Goal: Task Accomplishment & Management: Manage account settings

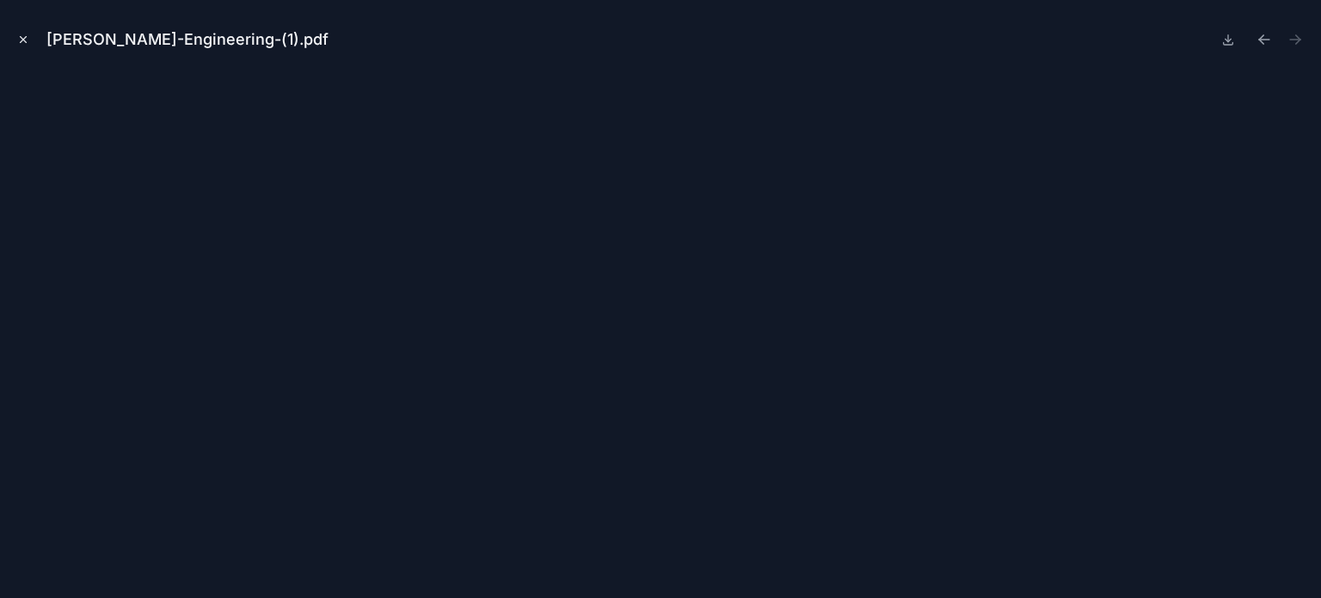
click at [28, 30] on div "[PERSON_NAME]-Engineering-(1).pdf" at bounding box center [660, 40] width 1293 height 52
click at [27, 35] on icon "Close modal" at bounding box center [23, 40] width 12 height 12
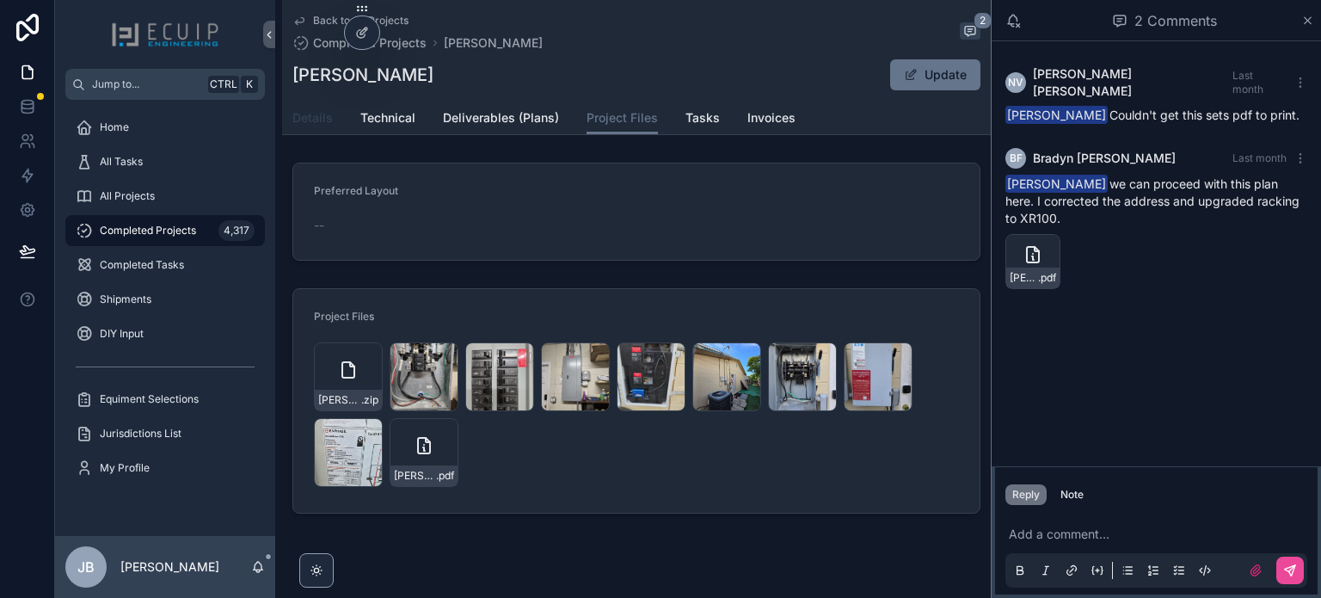
click at [313, 126] on link "Details" at bounding box center [312, 119] width 40 height 34
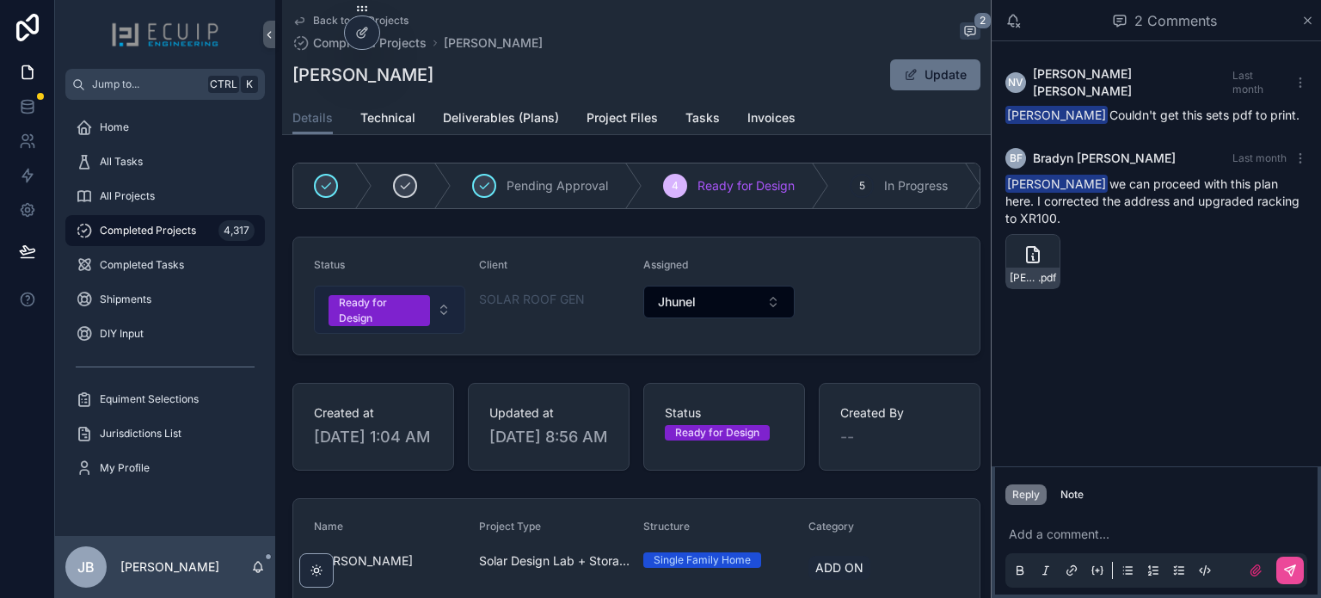
click at [361, 316] on div "Ready for Design" at bounding box center [379, 310] width 81 height 31
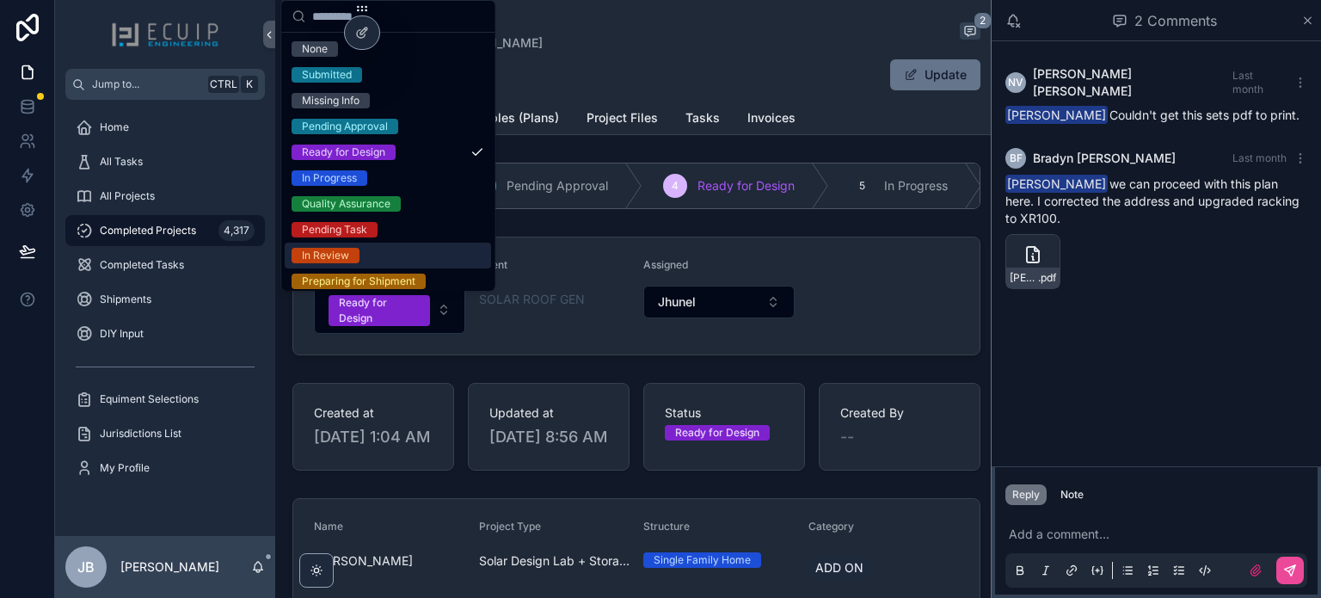
click at [354, 254] on span "In Review" at bounding box center [326, 255] width 68 height 15
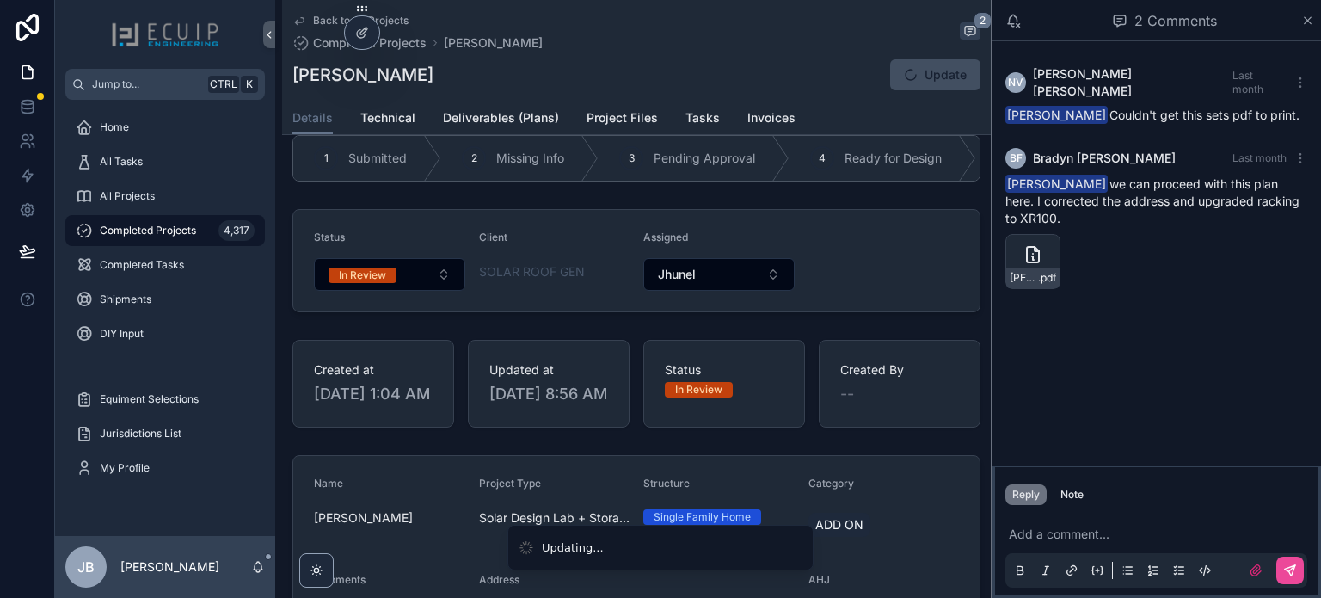
scroll to position [86, 0]
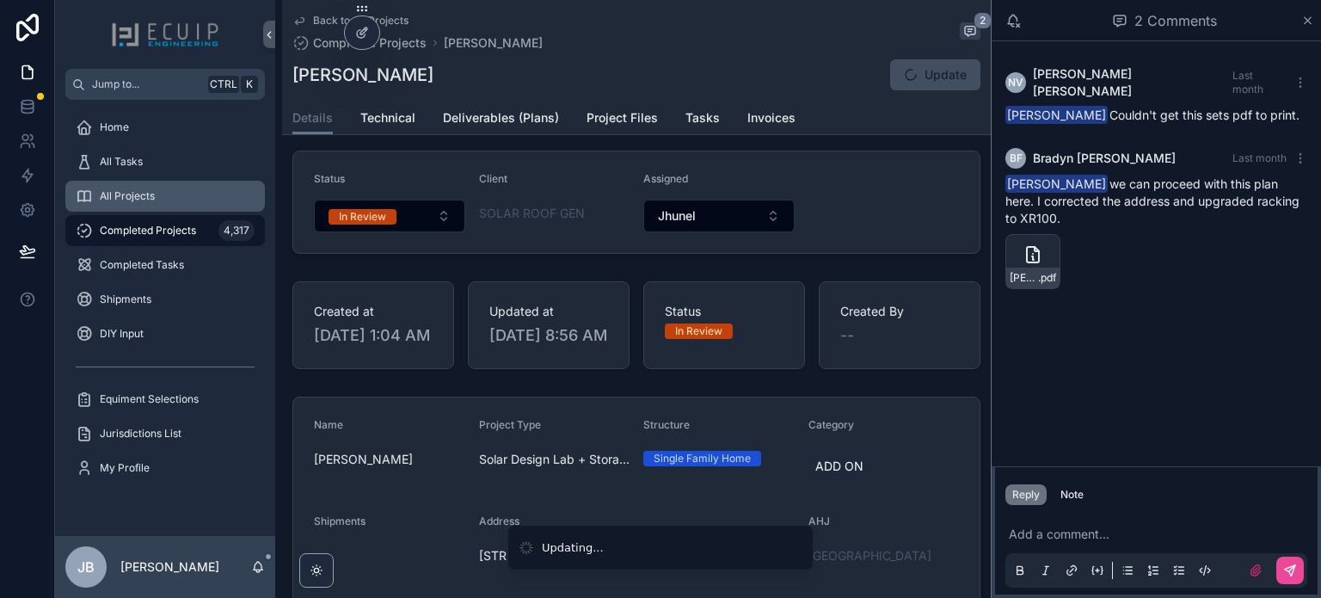
click at [158, 208] on div "All Projects" at bounding box center [165, 196] width 179 height 28
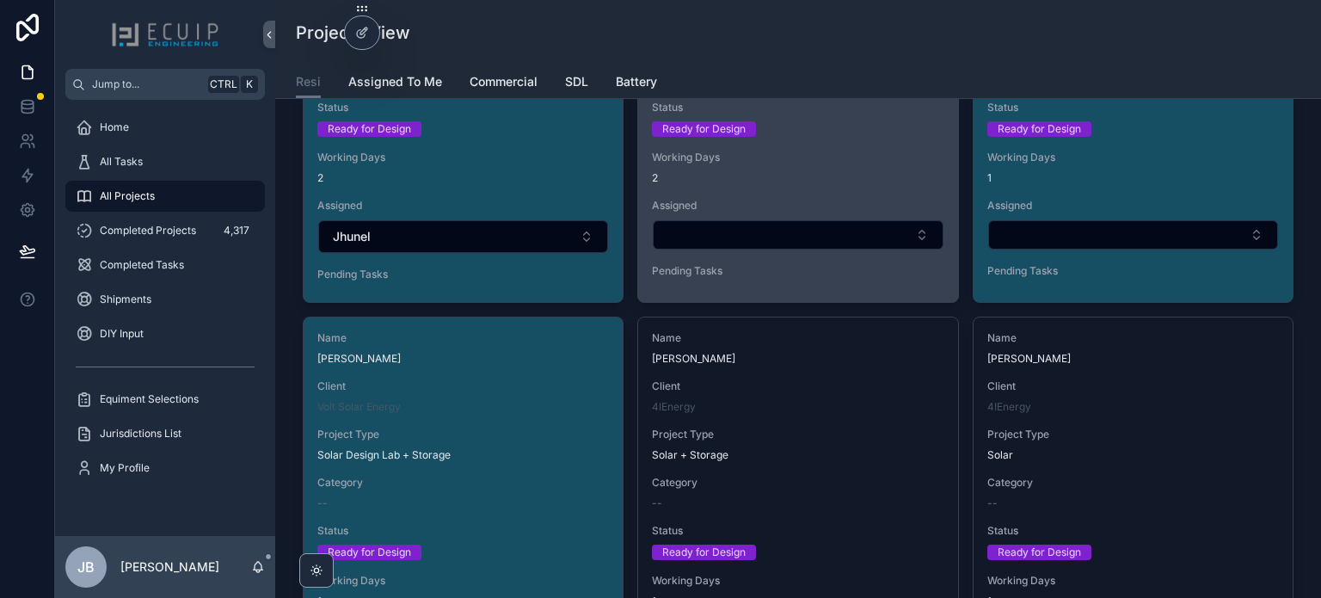
scroll to position [1892, 0]
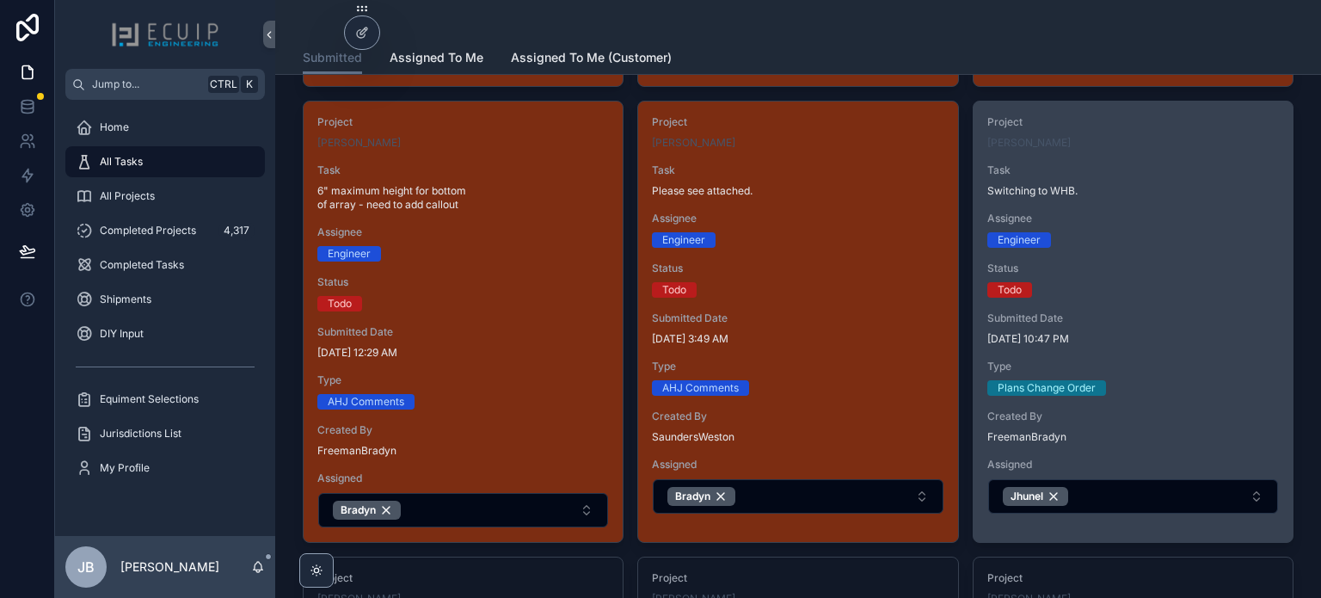
scroll to position [516, 0]
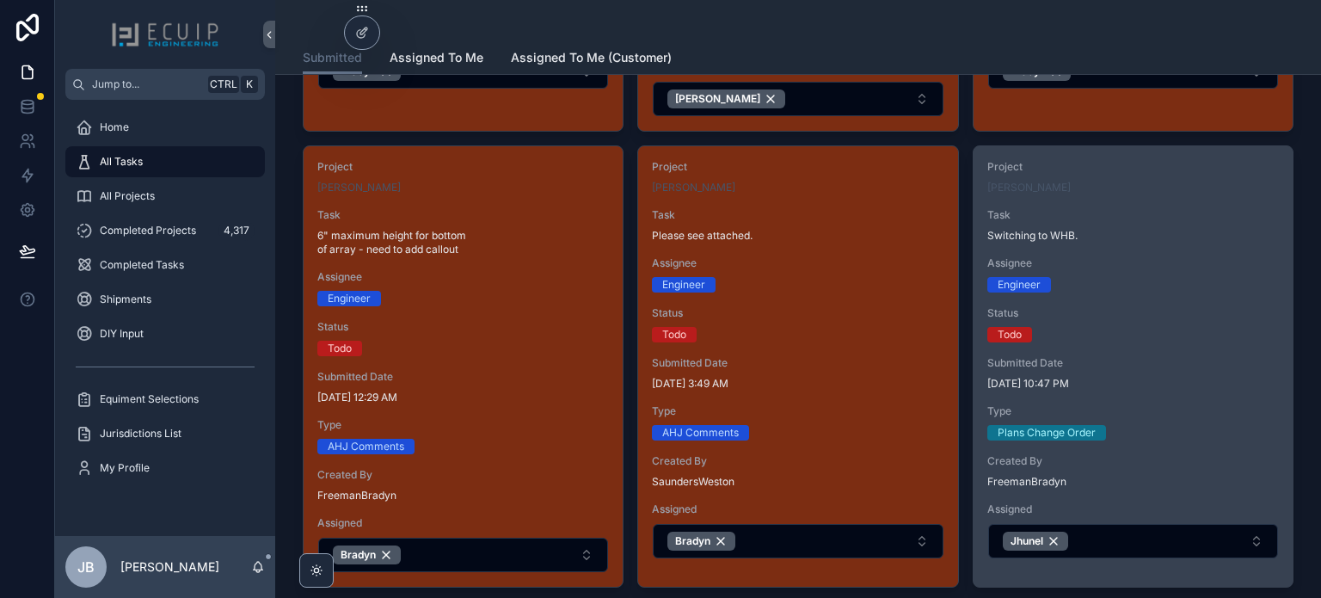
click at [1140, 316] on span "Status" at bounding box center [1133, 313] width 292 height 14
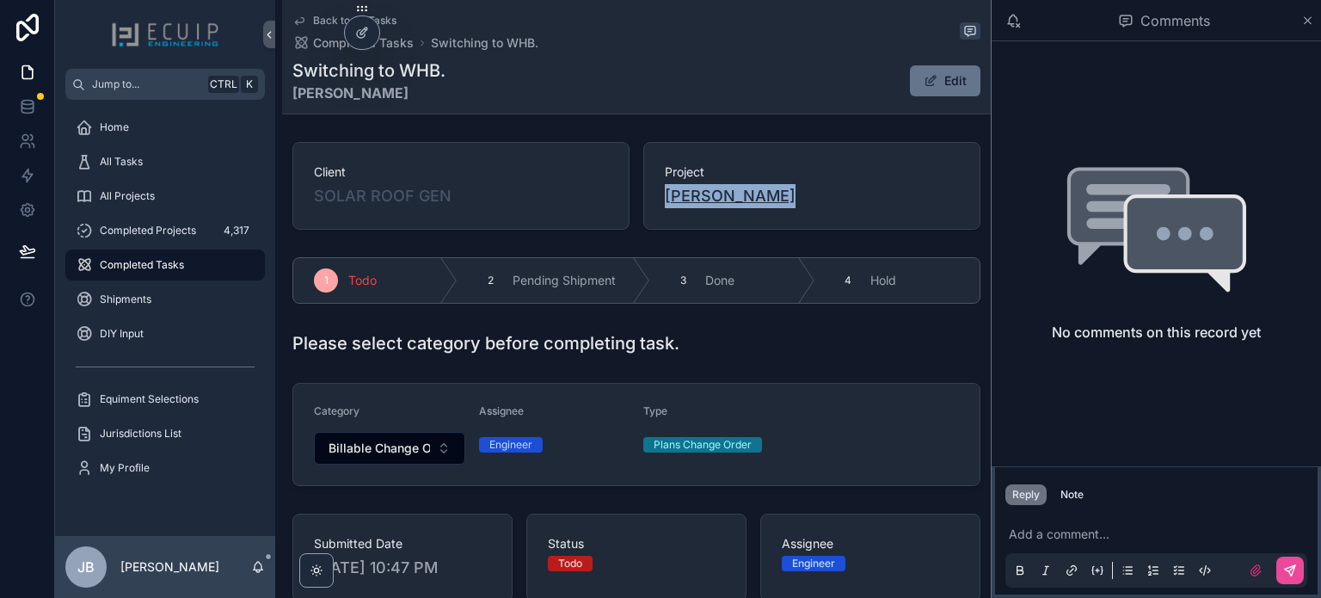
drag, startPoint x: 761, startPoint y: 199, endPoint x: 662, endPoint y: 196, distance: 98.9
click at [665, 196] on div "Ronald Miller" at bounding box center [812, 196] width 294 height 24
copy span "Ronald Miller"
drag, startPoint x: 700, startPoint y: 81, endPoint x: 681, endPoint y: 89, distance: 20.4
click at [700, 81] on div "Switching to WHB. Ronald Miller Edit" at bounding box center [636, 80] width 688 height 45
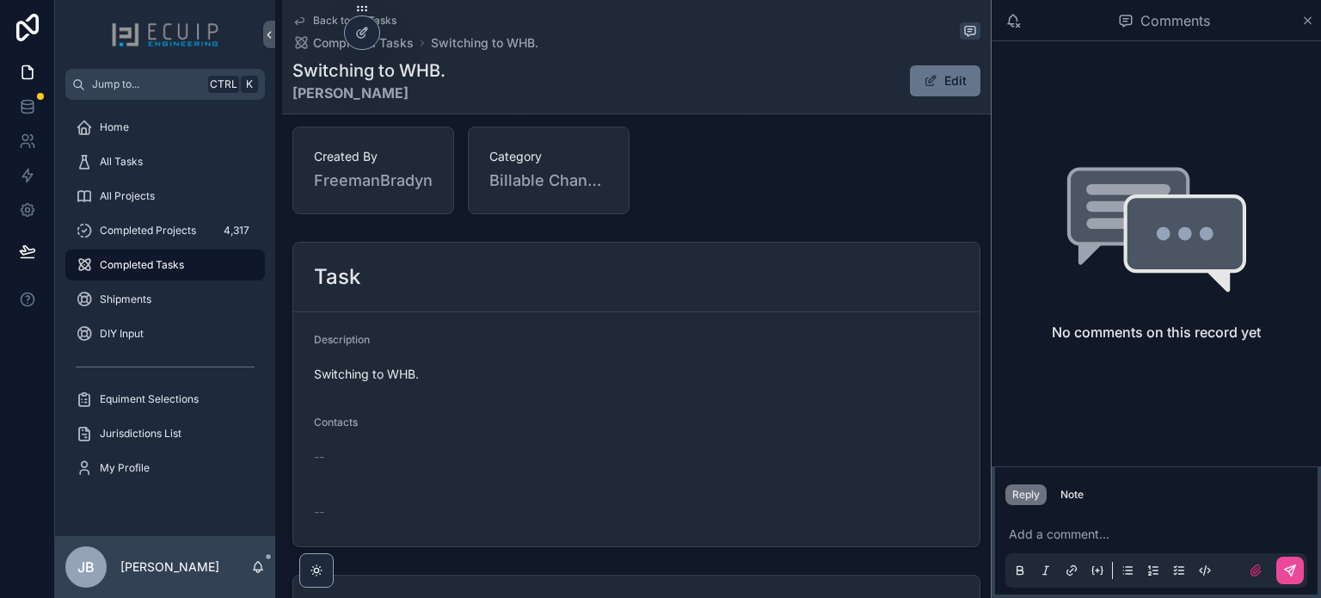
scroll to position [602, 0]
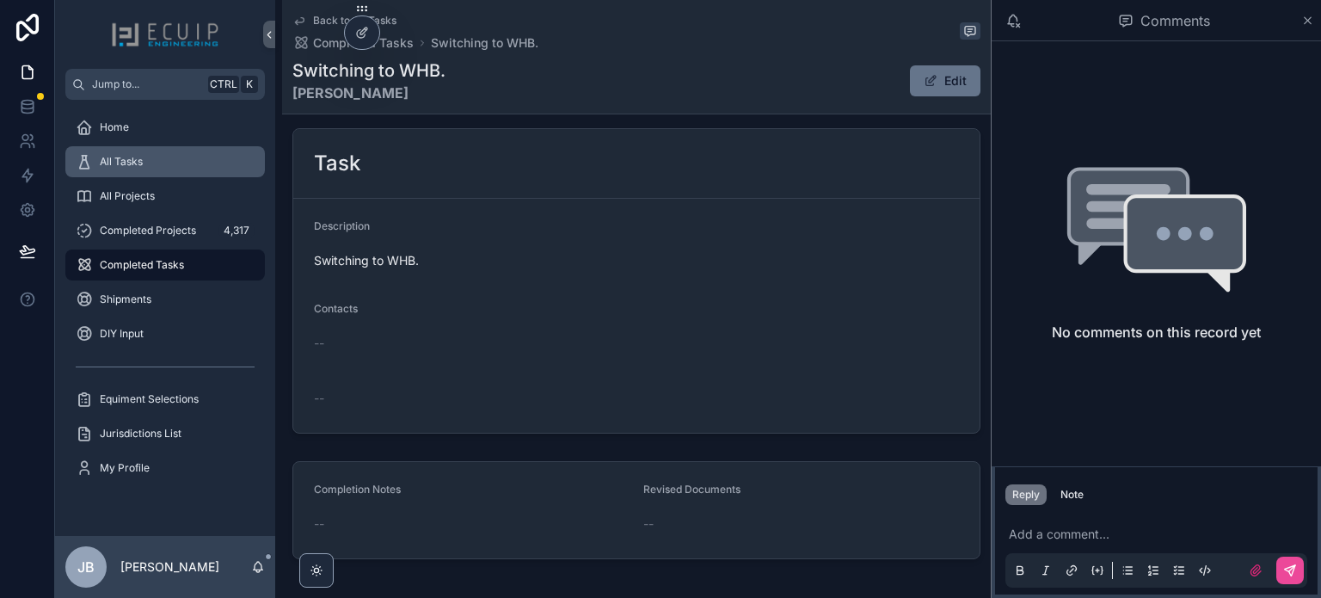
click at [150, 172] on div "All Tasks" at bounding box center [165, 162] width 179 height 28
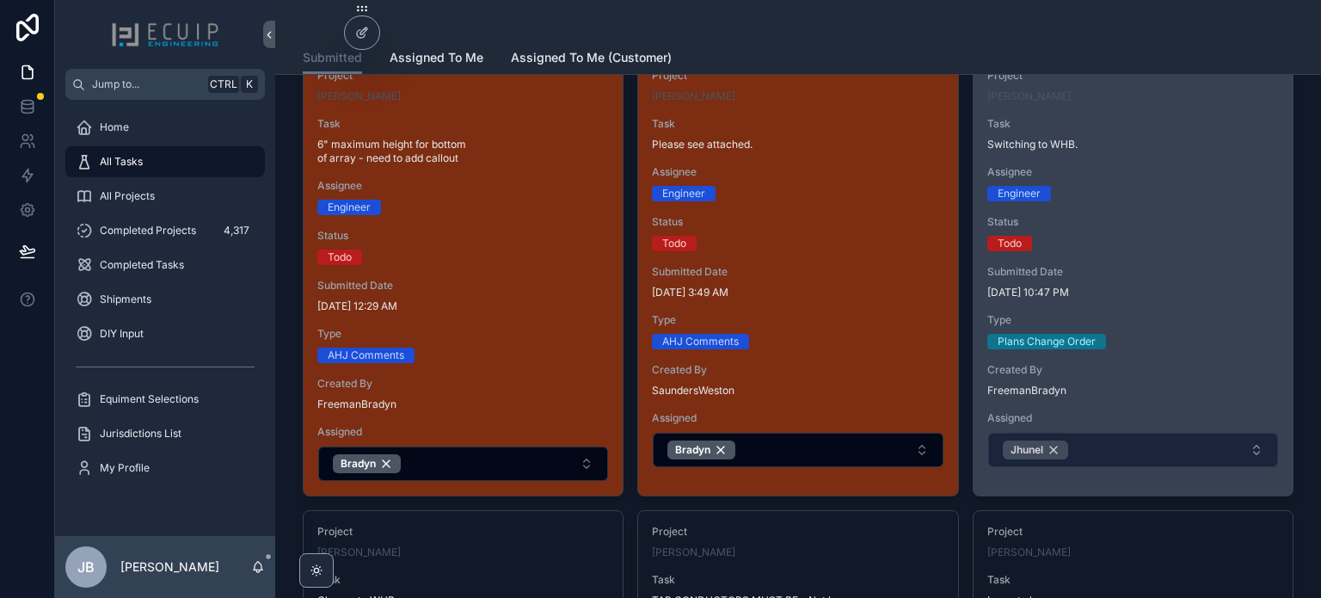
scroll to position [688, 0]
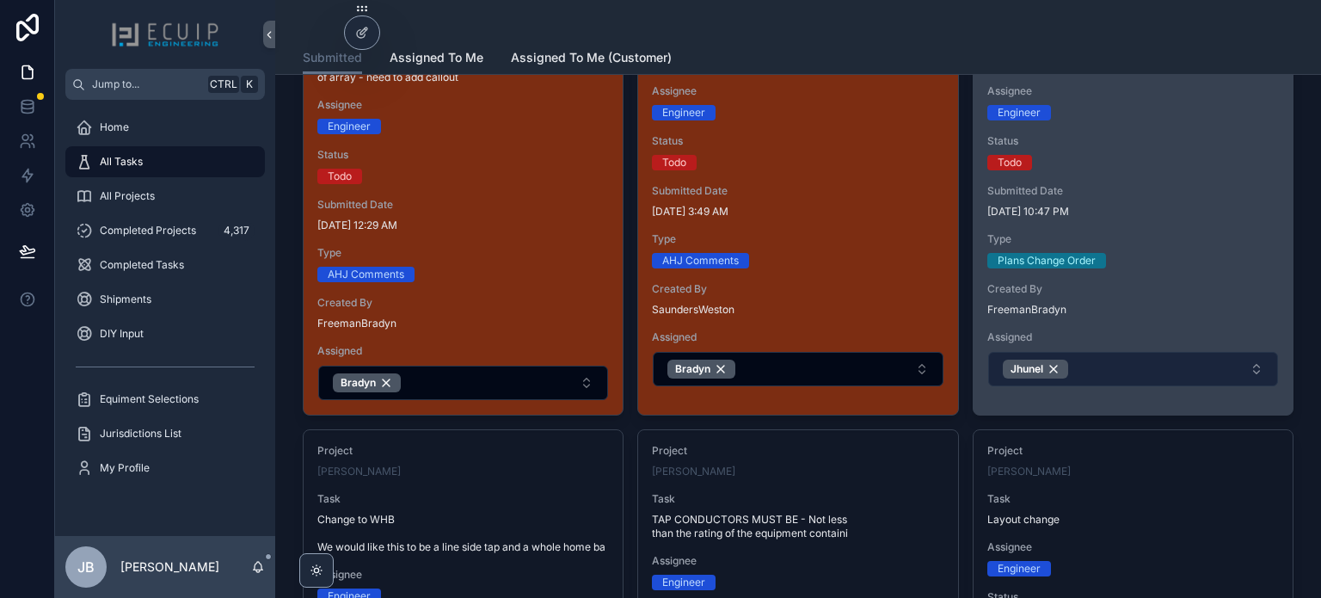
click at [1110, 376] on button "Jhunel" at bounding box center [1133, 369] width 290 height 34
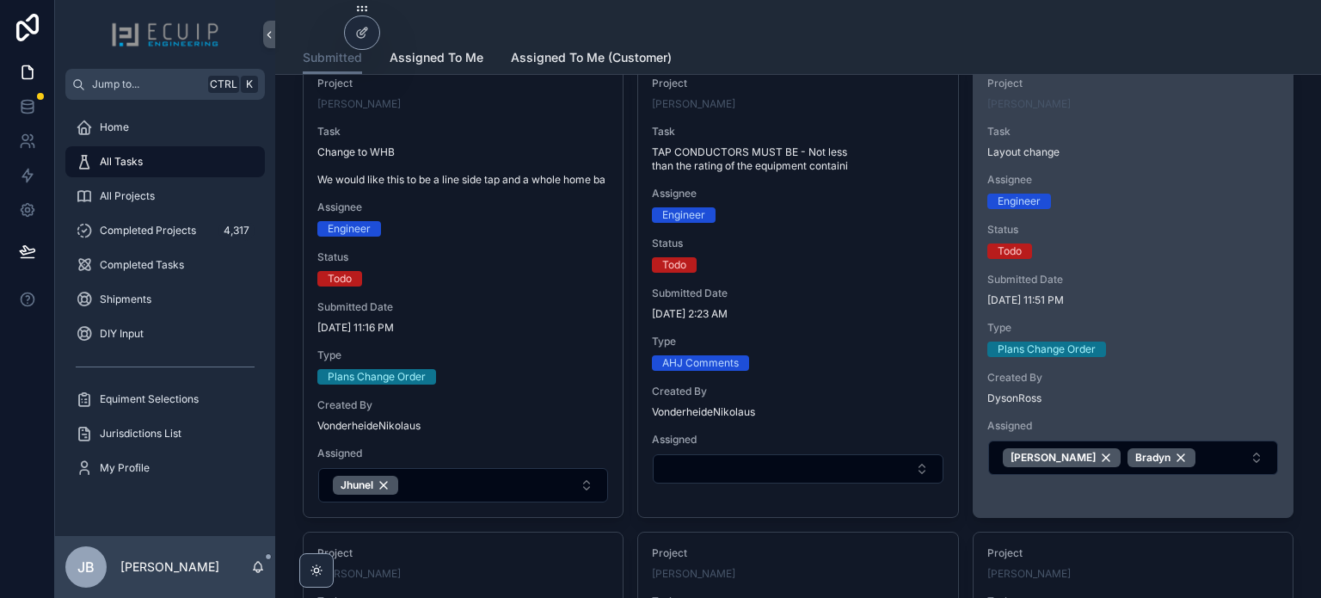
scroll to position [774, 0]
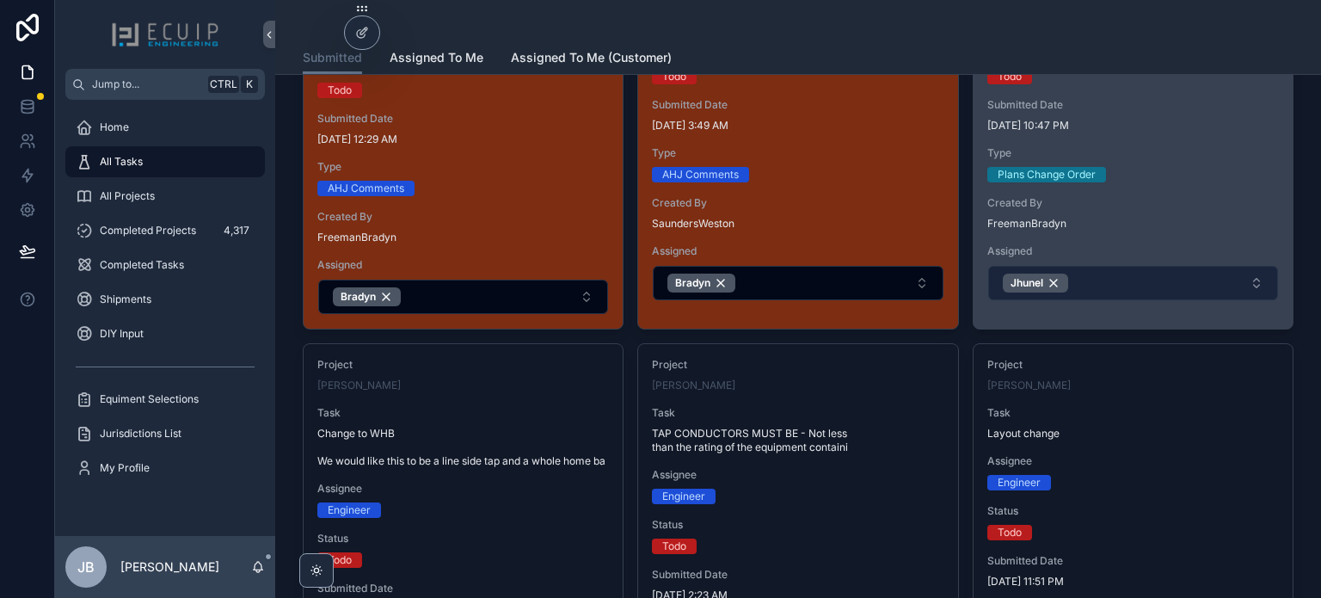
click at [1087, 278] on button "Jhunel" at bounding box center [1133, 283] width 290 height 34
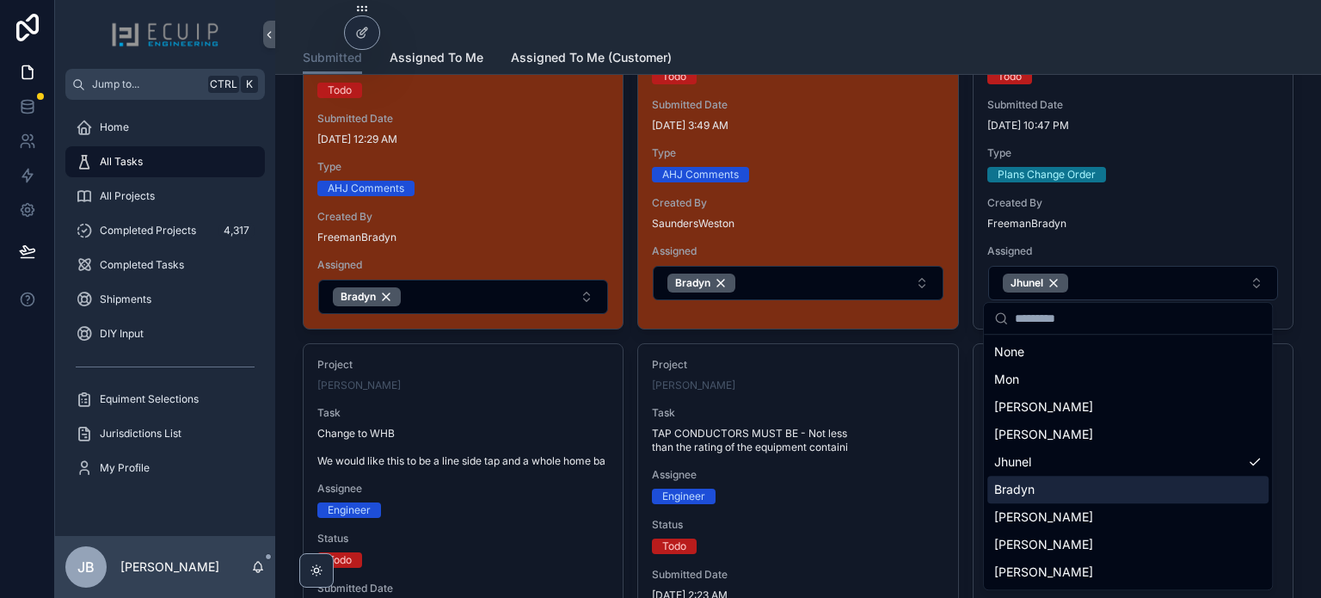
click at [1044, 481] on div "Bradyn" at bounding box center [1127, 490] width 281 height 28
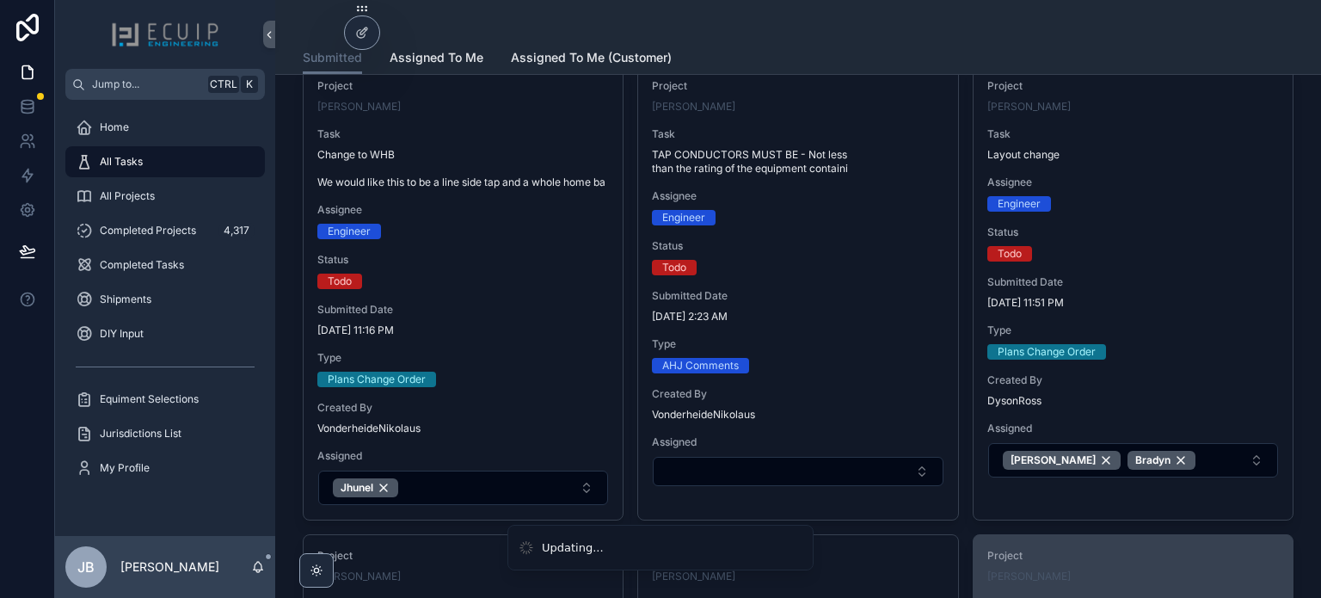
scroll to position [1032, 0]
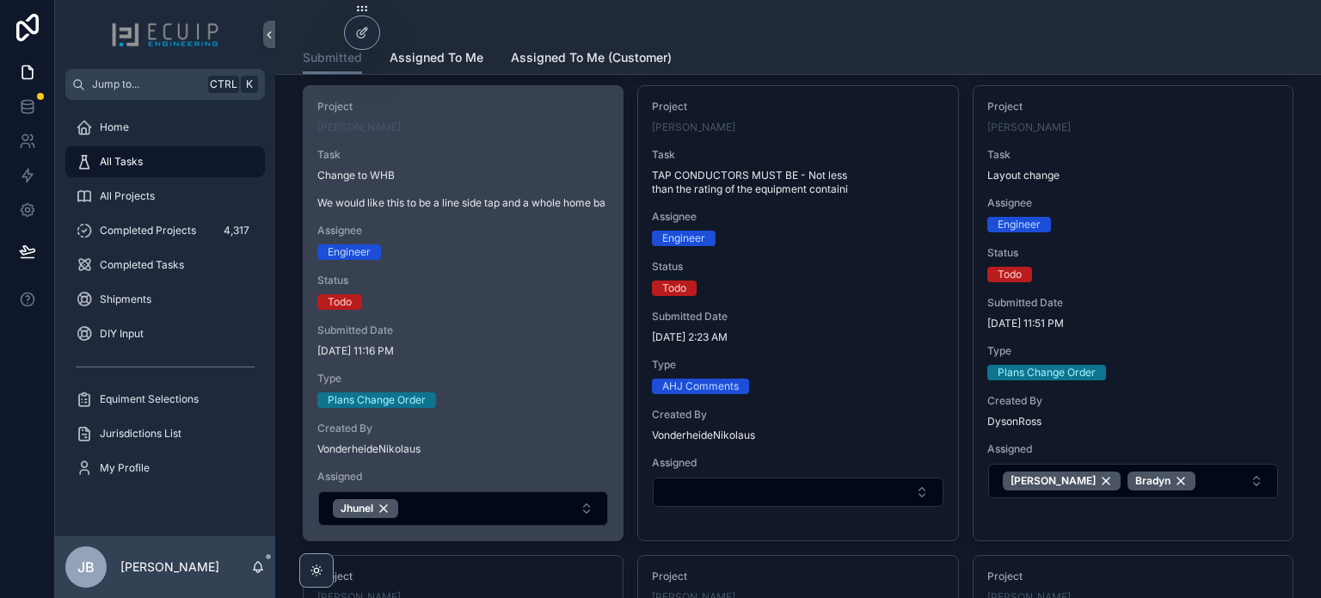
click at [436, 281] on div "Project Karen Goebel Task Change to WHB We would like this to be a line side ta…" at bounding box center [463, 313] width 319 height 454
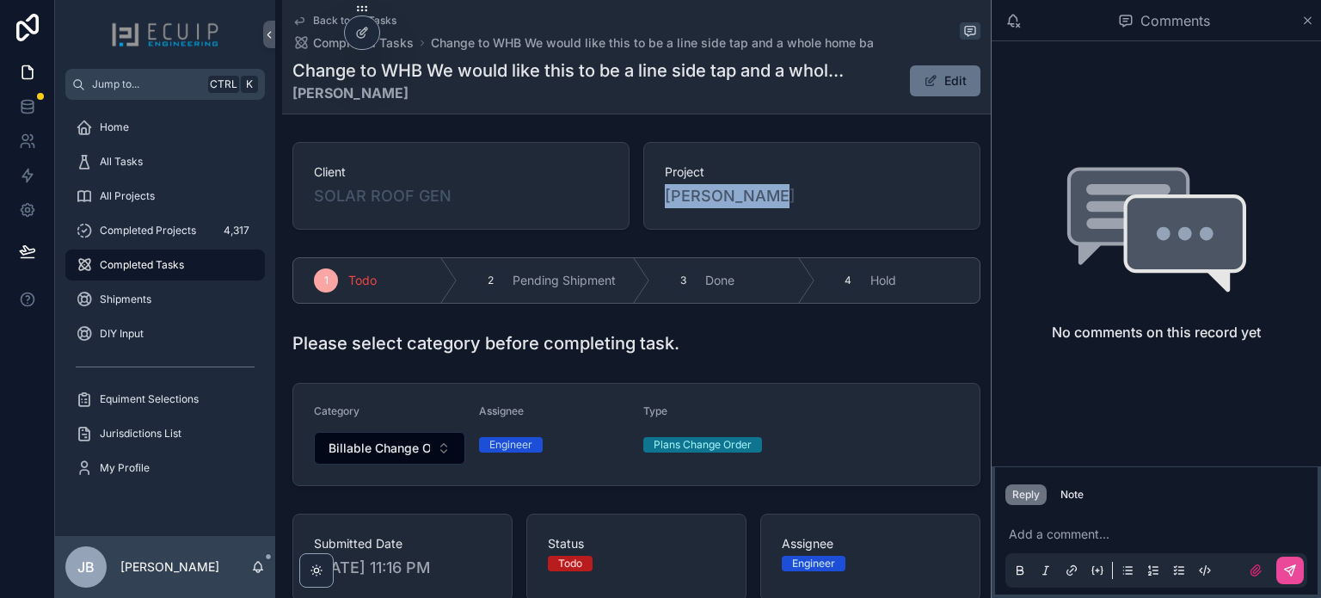
drag, startPoint x: 718, startPoint y: 202, endPoint x: 654, endPoint y: 202, distance: 64.5
click at [654, 202] on div "Project Karen Goebel" at bounding box center [811, 186] width 337 height 88
copy span "Karen Goebel"
